Goal: Information Seeking & Learning: Learn about a topic

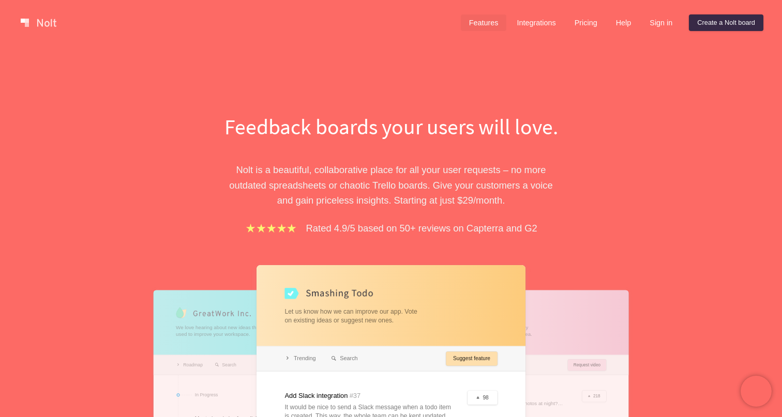
click at [480, 20] on link "Features" at bounding box center [484, 22] width 46 height 17
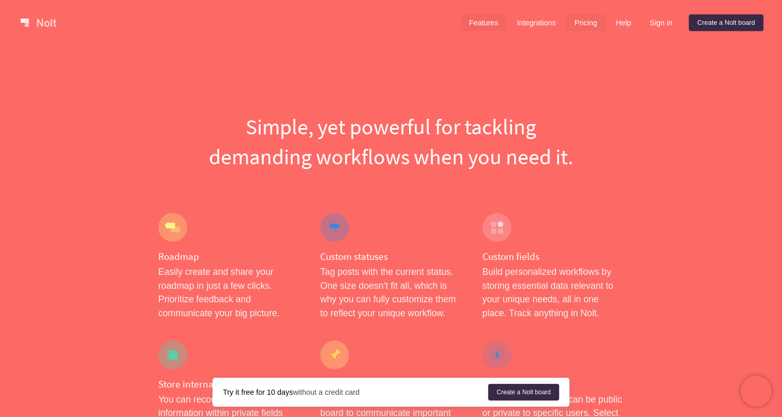
click at [581, 21] on link "Pricing" at bounding box center [585, 22] width 39 height 17
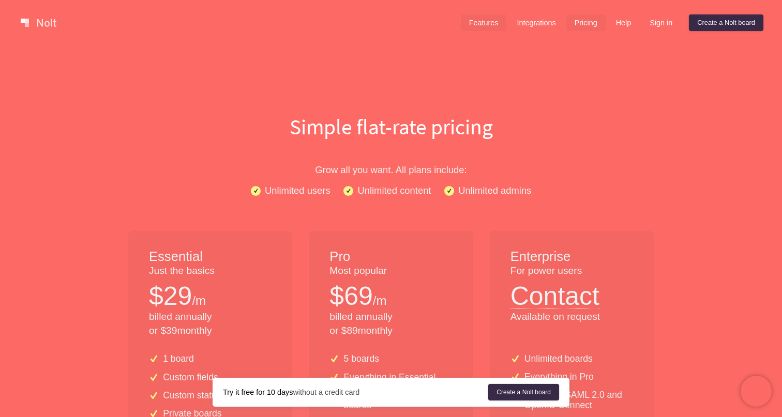
click at [475, 24] on link "Features" at bounding box center [484, 22] width 46 height 17
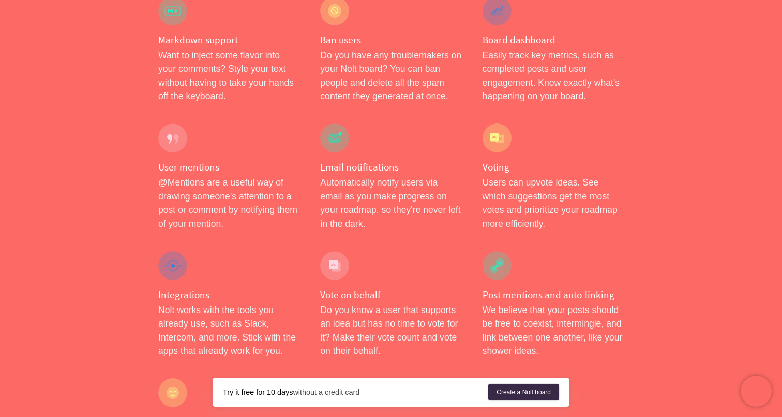
scroll to position [1397, 0]
